Goal: Information Seeking & Learning: Learn about a topic

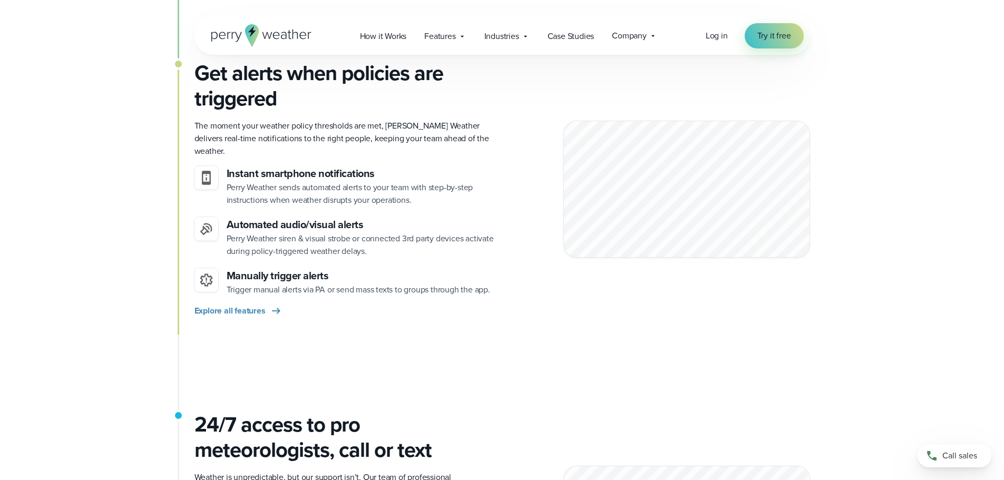
scroll to position [1107, 0]
click at [639, 40] on span "Company" at bounding box center [629, 36] width 35 height 13
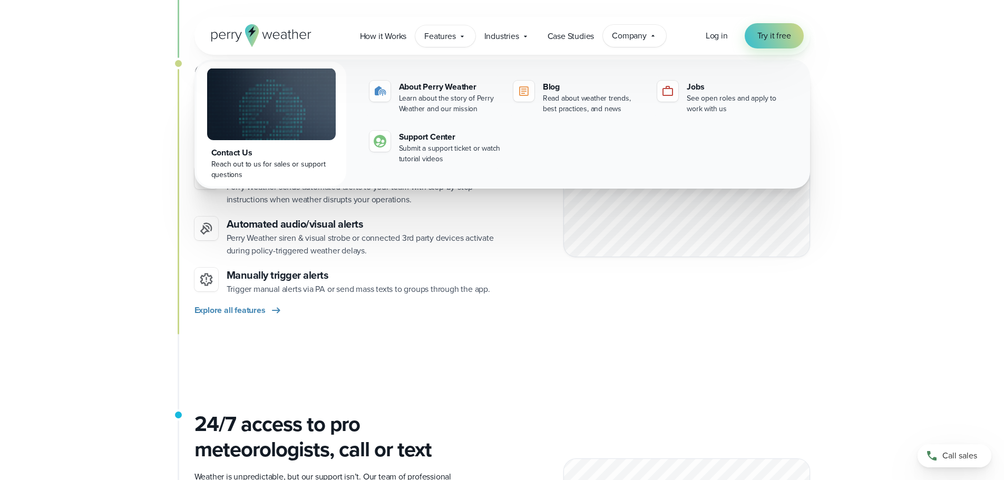
click at [431, 35] on span "Features" at bounding box center [439, 36] width 31 height 13
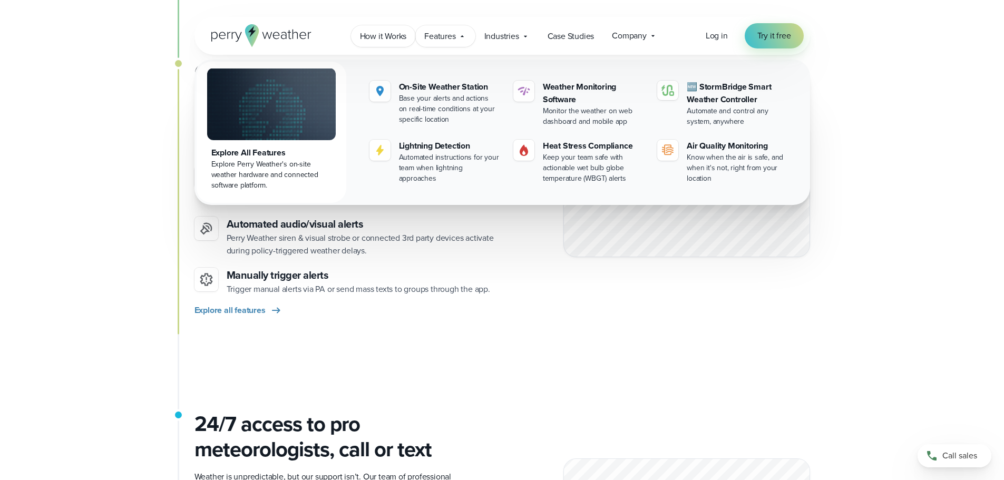
click at [375, 34] on span "How it Works" at bounding box center [383, 36] width 47 height 13
